Goal: Navigation & Orientation: Understand site structure

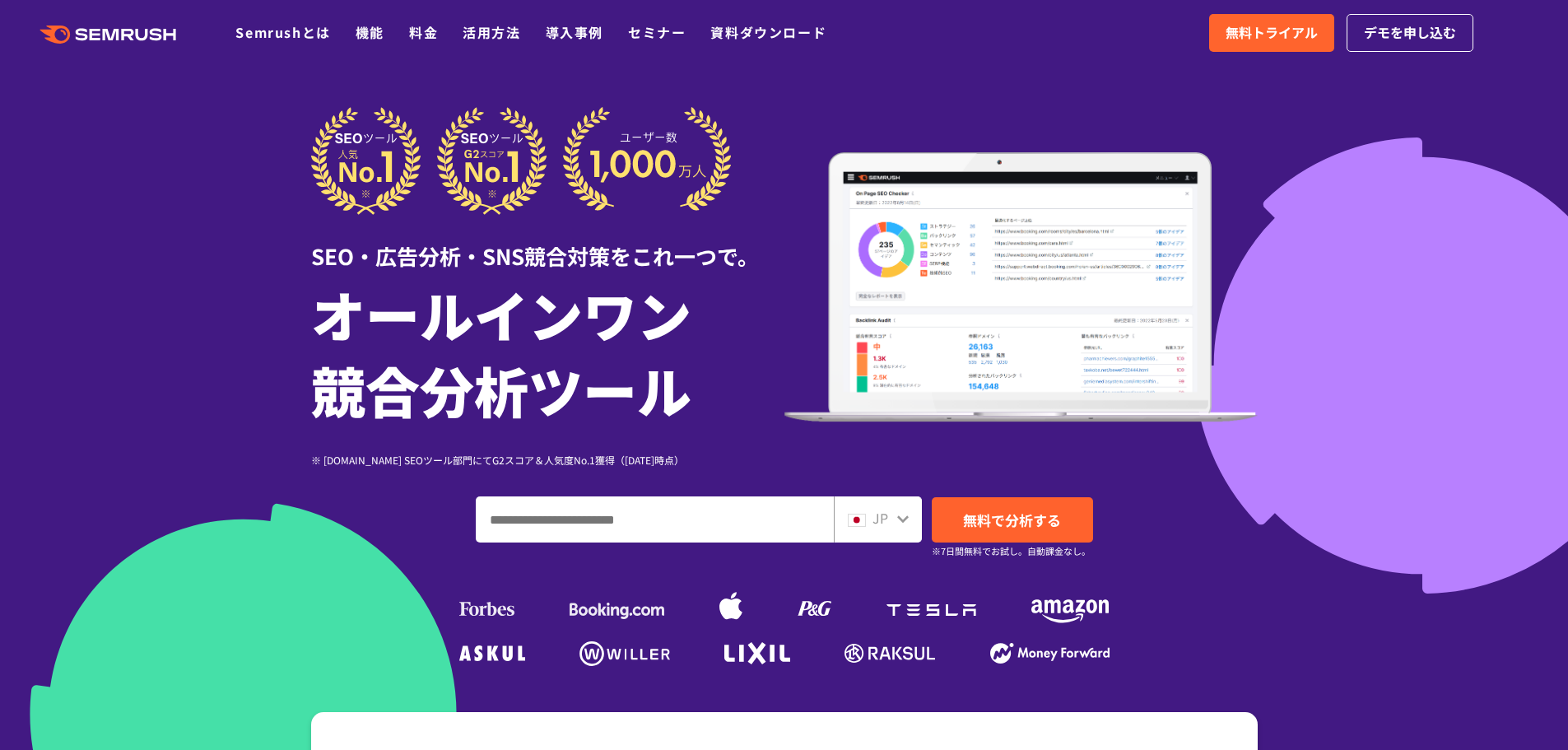
click at [897, 511] on div at bounding box center [904, 516] width 14 height 21
click at [903, 523] on icon at bounding box center [904, 519] width 14 height 14
click at [907, 521] on icon at bounding box center [904, 519] width 14 height 14
click at [809, 523] on input "ドメイン、キーワードまたはURLを入力してください" at bounding box center [655, 519] width 357 height 44
click at [779, 523] on input "ドメイン、キーワードまたはURLを入力してください" at bounding box center [655, 519] width 357 height 44
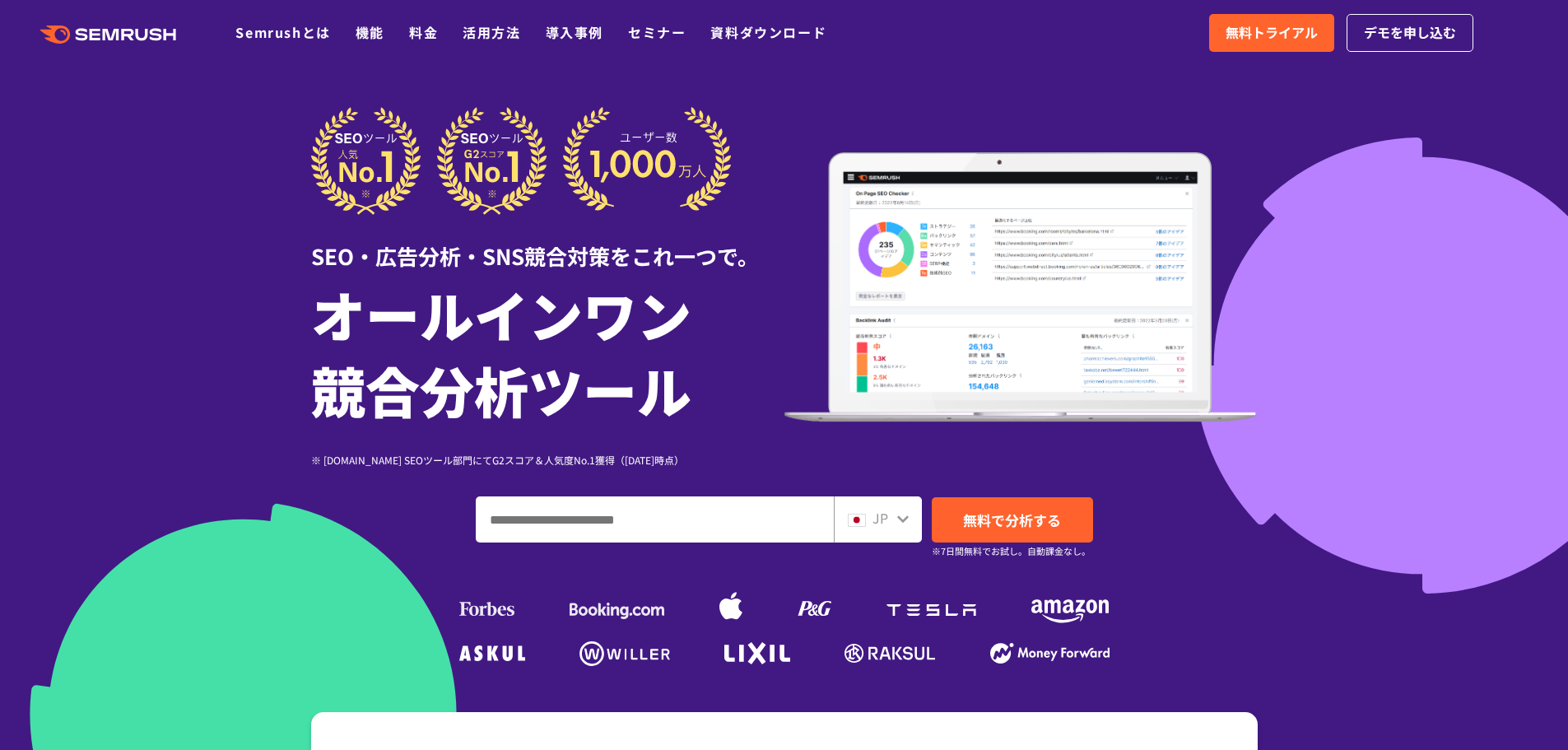
click at [880, 520] on span "JP" at bounding box center [880, 517] width 15 height 20
click at [1058, 48] on div ".cls {fill: #FF642D;} .cls {fill: #FF642D;} Semrushとは 機能 料金 活用方法 導入事例 セミナー 資料ダウ…" at bounding box center [784, 33] width 1568 height 49
drag, startPoint x: 1061, startPoint y: 82, endPoint x: 1212, endPoint y: 2, distance: 170.9
click at [1063, 82] on div at bounding box center [784, 459] width 1568 height 918
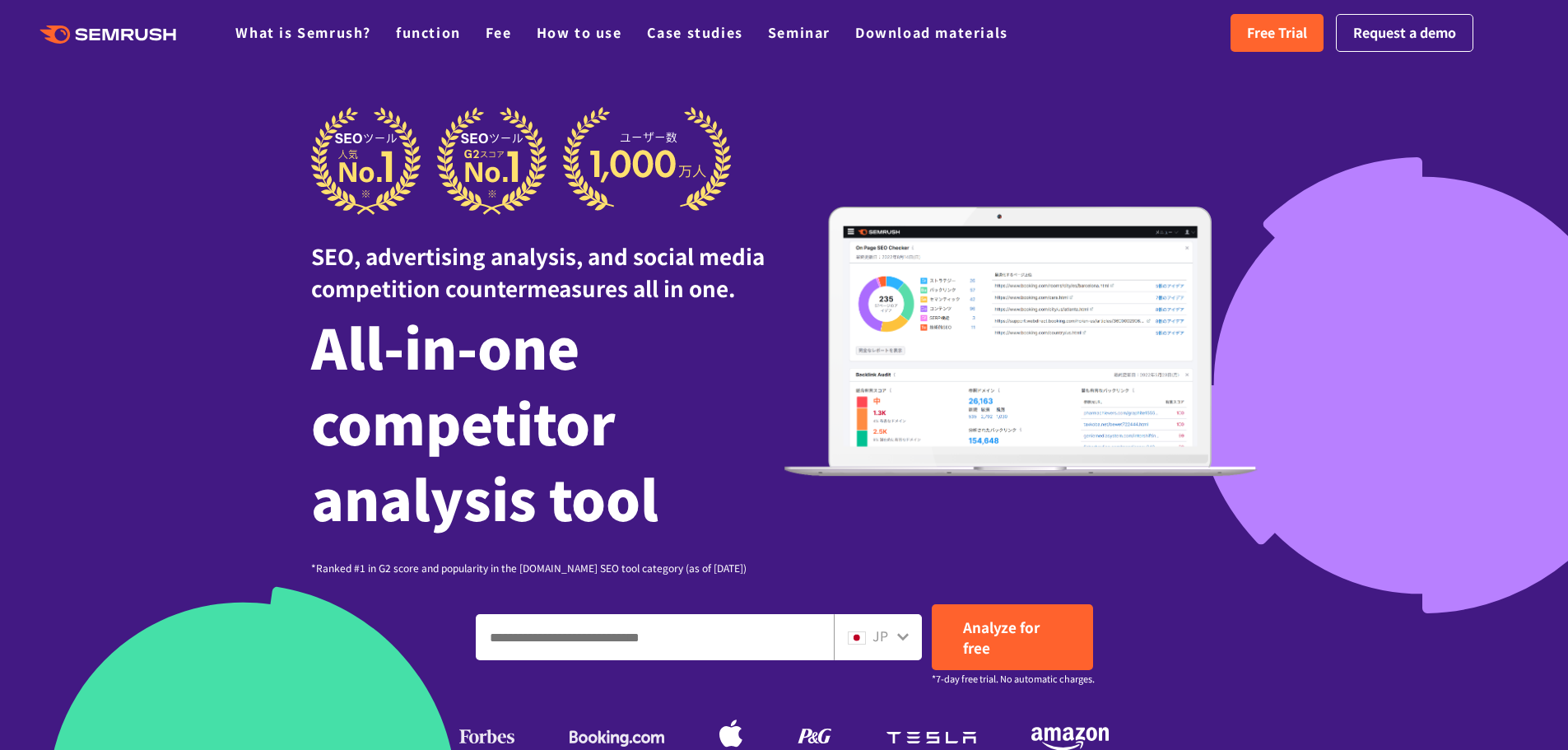
drag, startPoint x: 1047, startPoint y: 87, endPoint x: 1060, endPoint y: 85, distance: 13.2
click at [1047, 87] on div at bounding box center [784, 522] width 1568 height 1046
click at [900, 634] on icon at bounding box center [904, 636] width 14 height 14
click at [876, 634] on font "JP" at bounding box center [880, 635] width 15 height 20
click at [863, 639] on img at bounding box center [856, 638] width 18 height 14
